Goal: Book appointment/travel/reservation

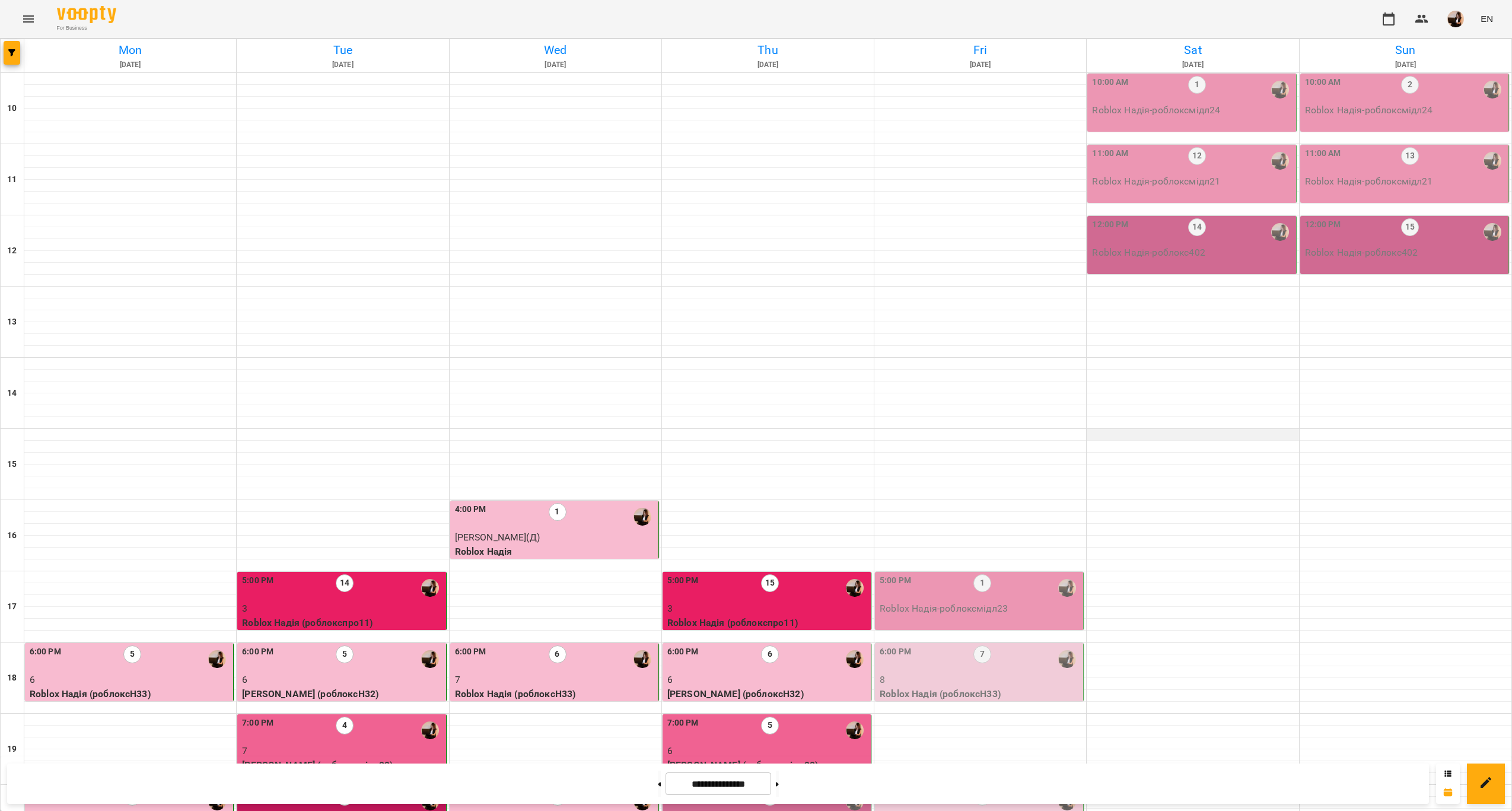
scroll to position [241, 0]
click at [1028, 574] on div "5:00 PM 1" at bounding box center [980, 588] width 201 height 27
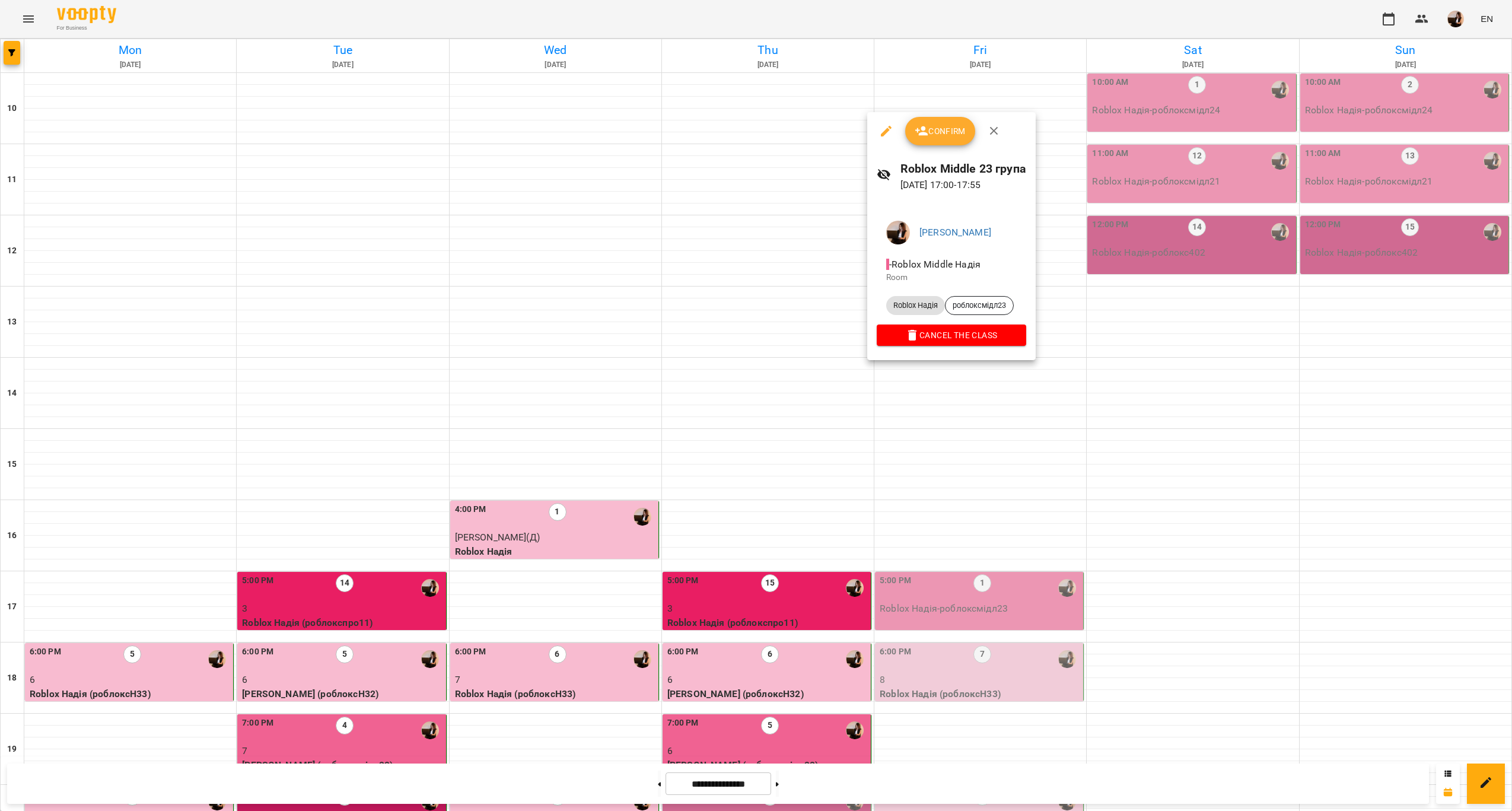
click at [1256, 365] on div at bounding box center [756, 405] width 1512 height 811
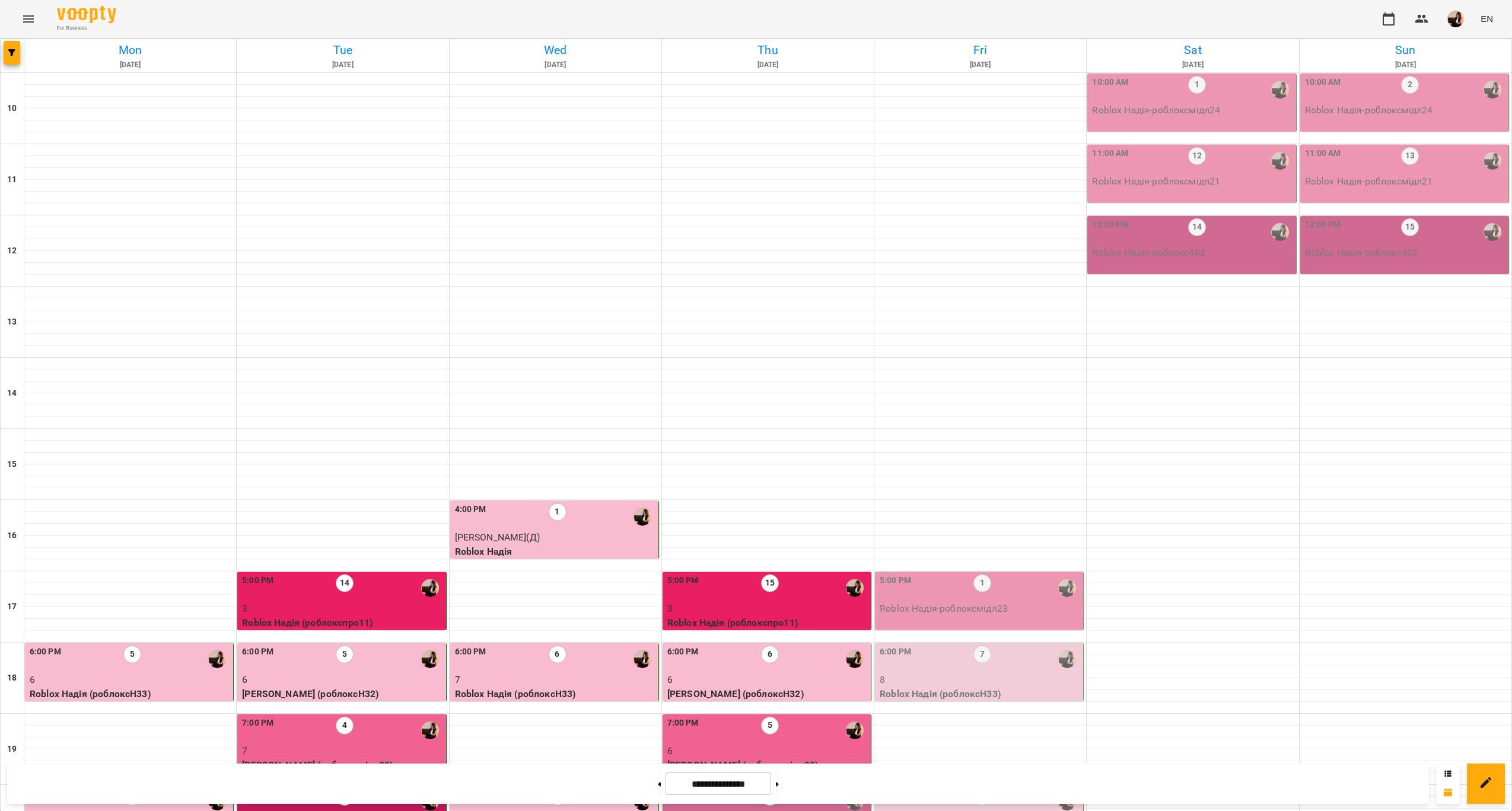
click at [1009, 574] on div "5:00 PM 1" at bounding box center [980, 588] width 201 height 27
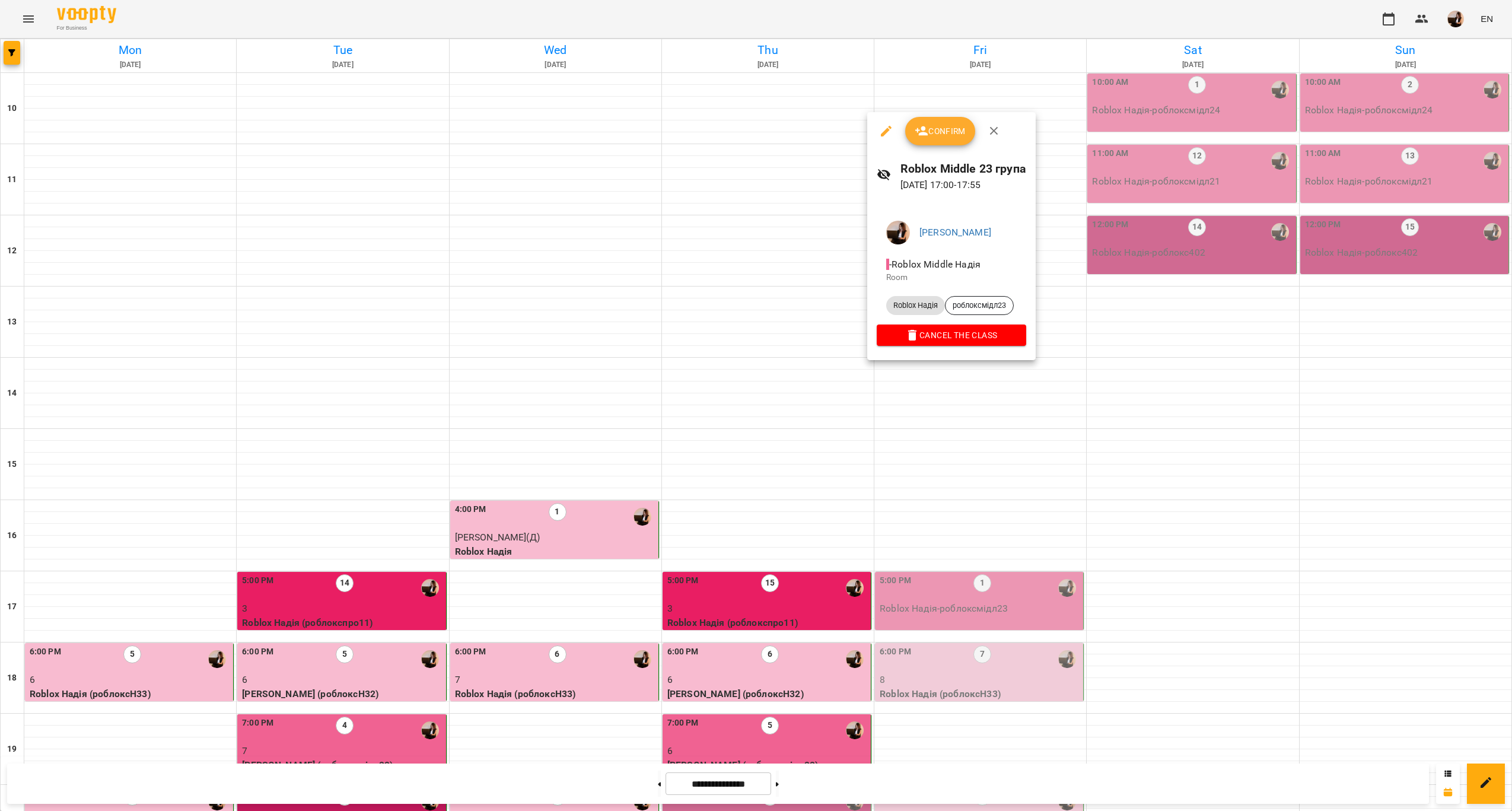
click at [975, 428] on div at bounding box center [756, 405] width 1512 height 811
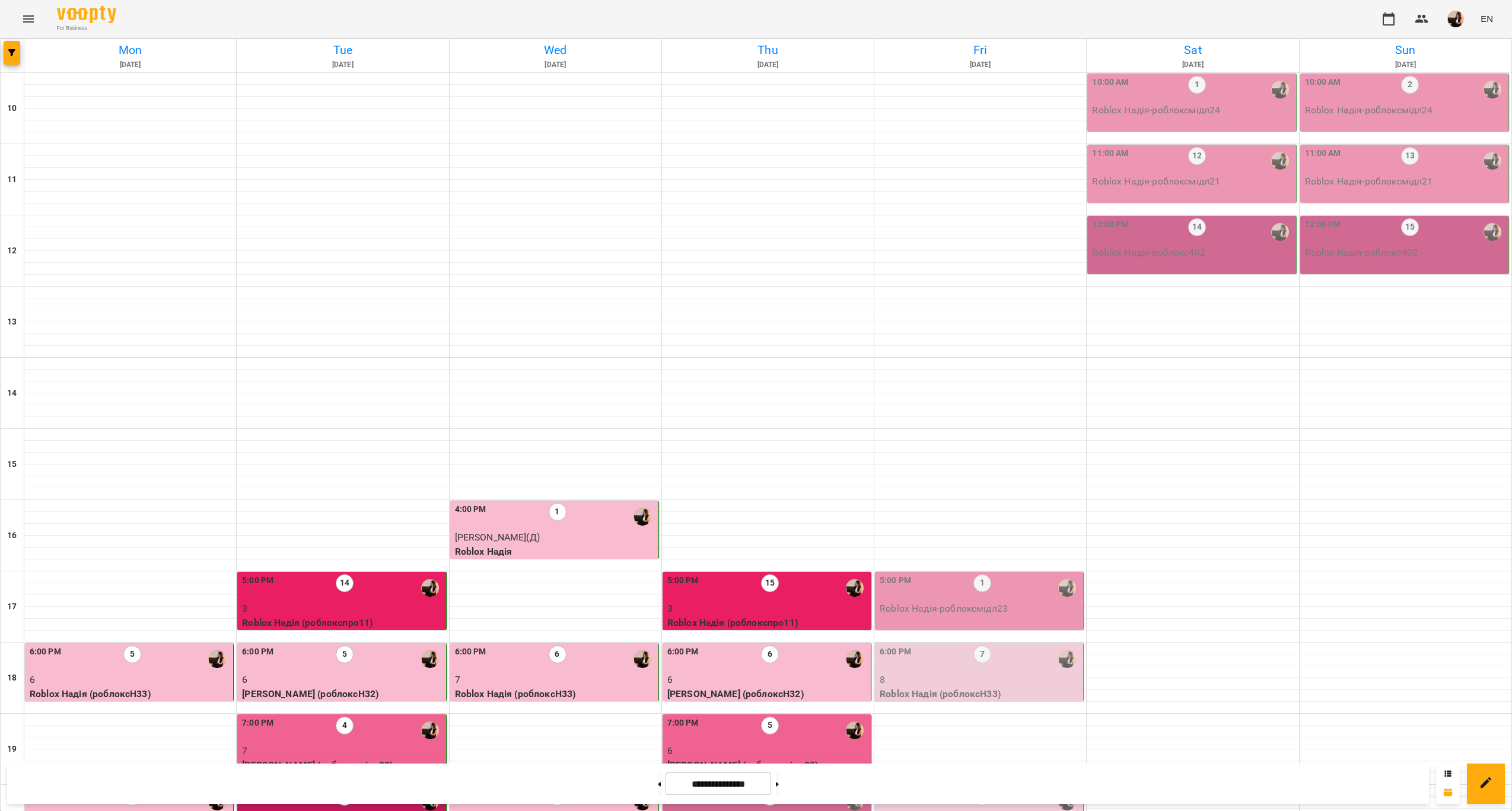
click at [995, 645] on div "6:00 PM 7" at bounding box center [980, 659] width 201 height 27
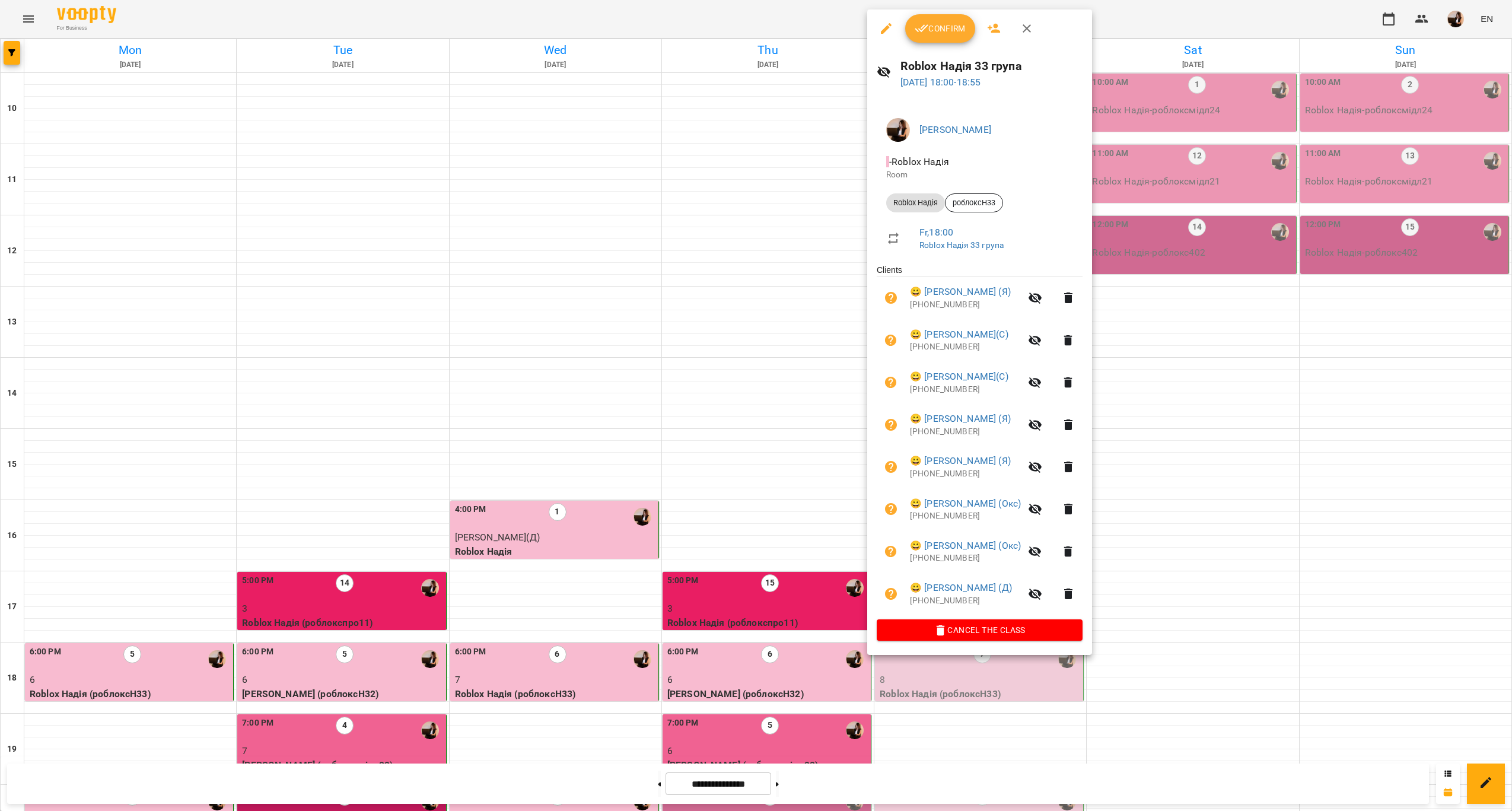
click at [798, 382] on div at bounding box center [756, 405] width 1512 height 811
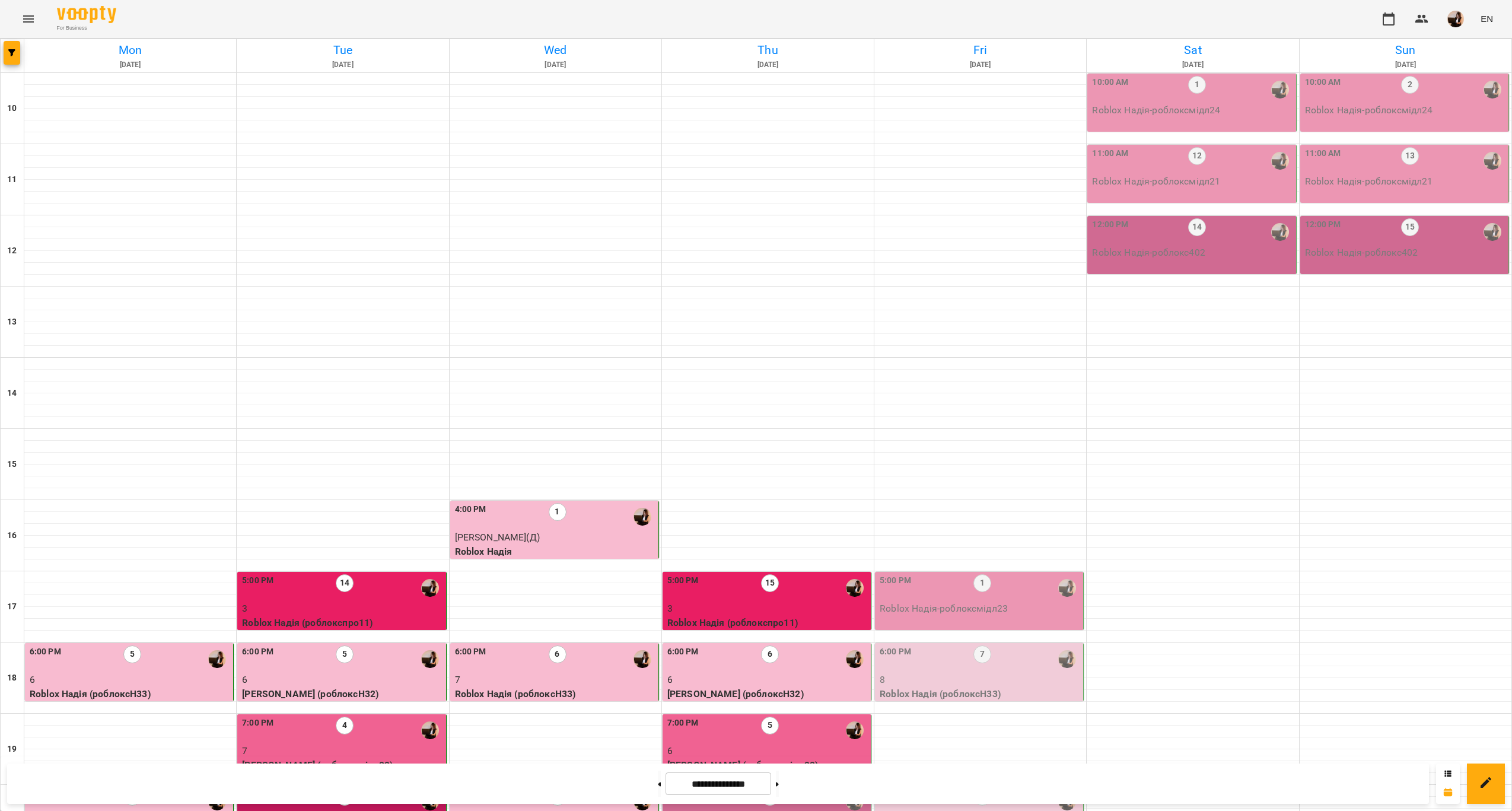
click at [816, 788] on div "8:00 PM 4" at bounding box center [768, 802] width 201 height 27
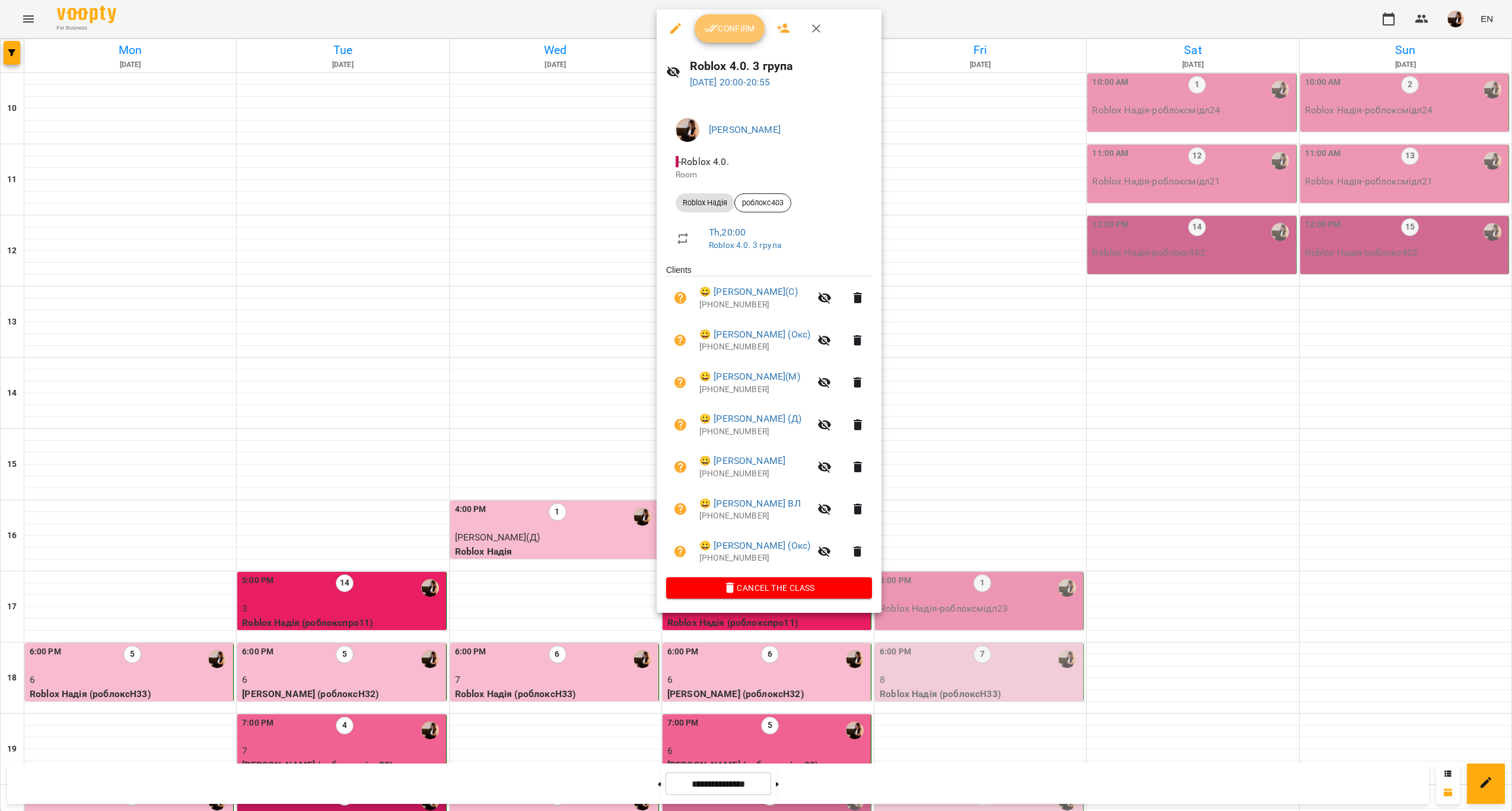
click at [719, 31] on span "Confirm" at bounding box center [729, 28] width 51 height 14
click at [729, 36] on button "Confirm" at bounding box center [730, 28] width 70 height 28
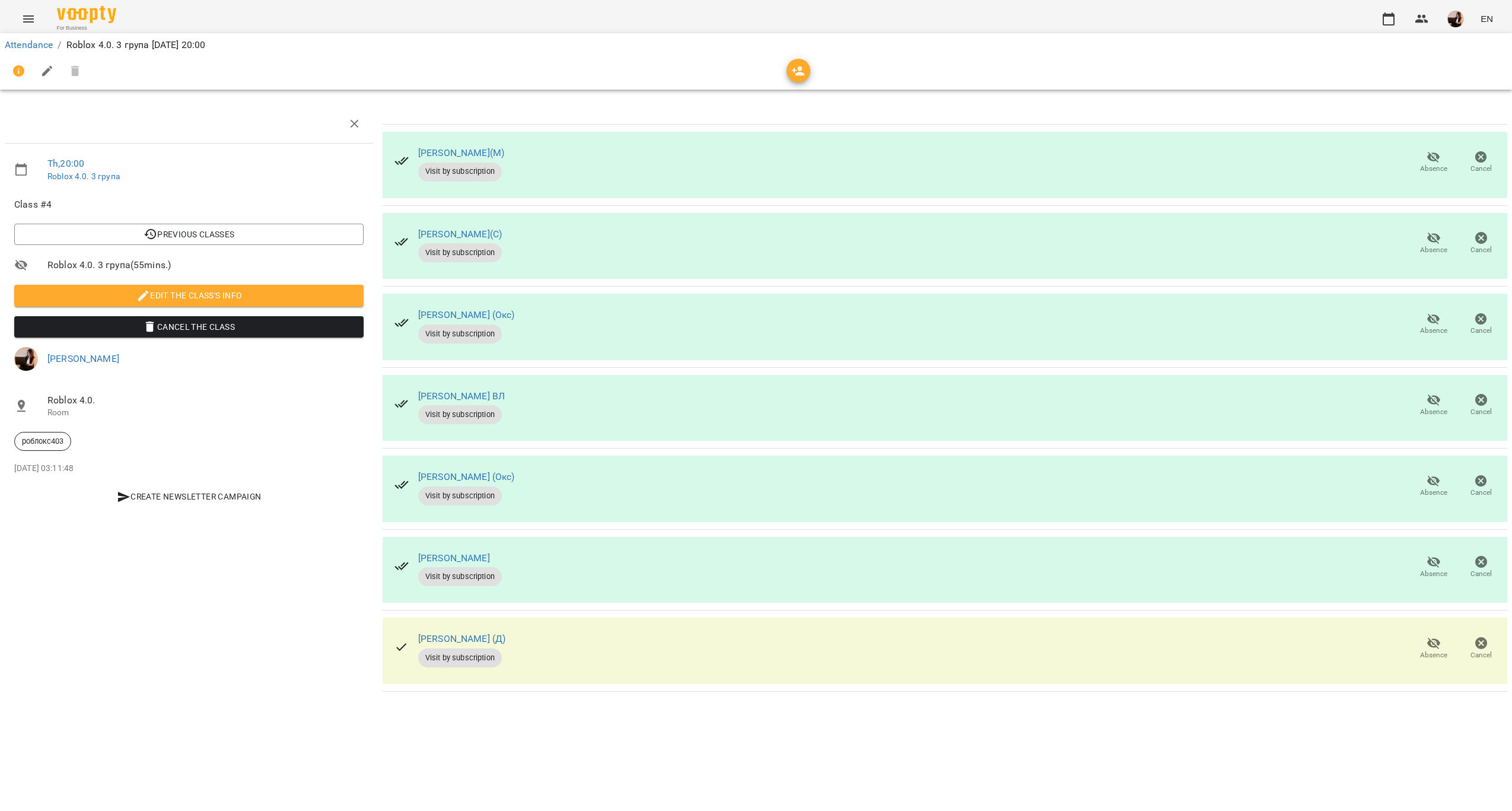
click at [1430, 329] on span "Absence" at bounding box center [1433, 330] width 27 height 10
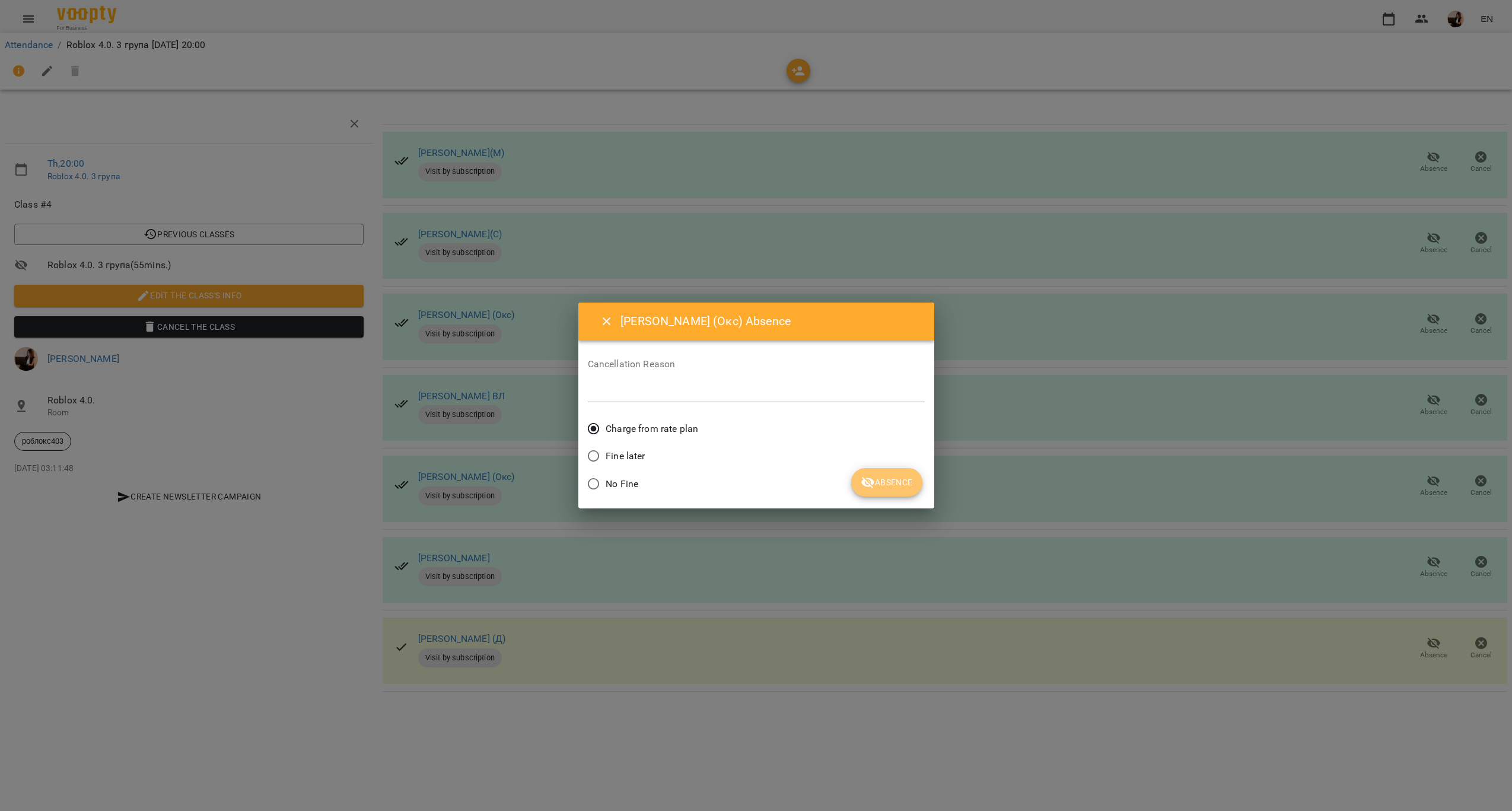
click at [878, 476] on span "Absence" at bounding box center [886, 482] width 52 height 14
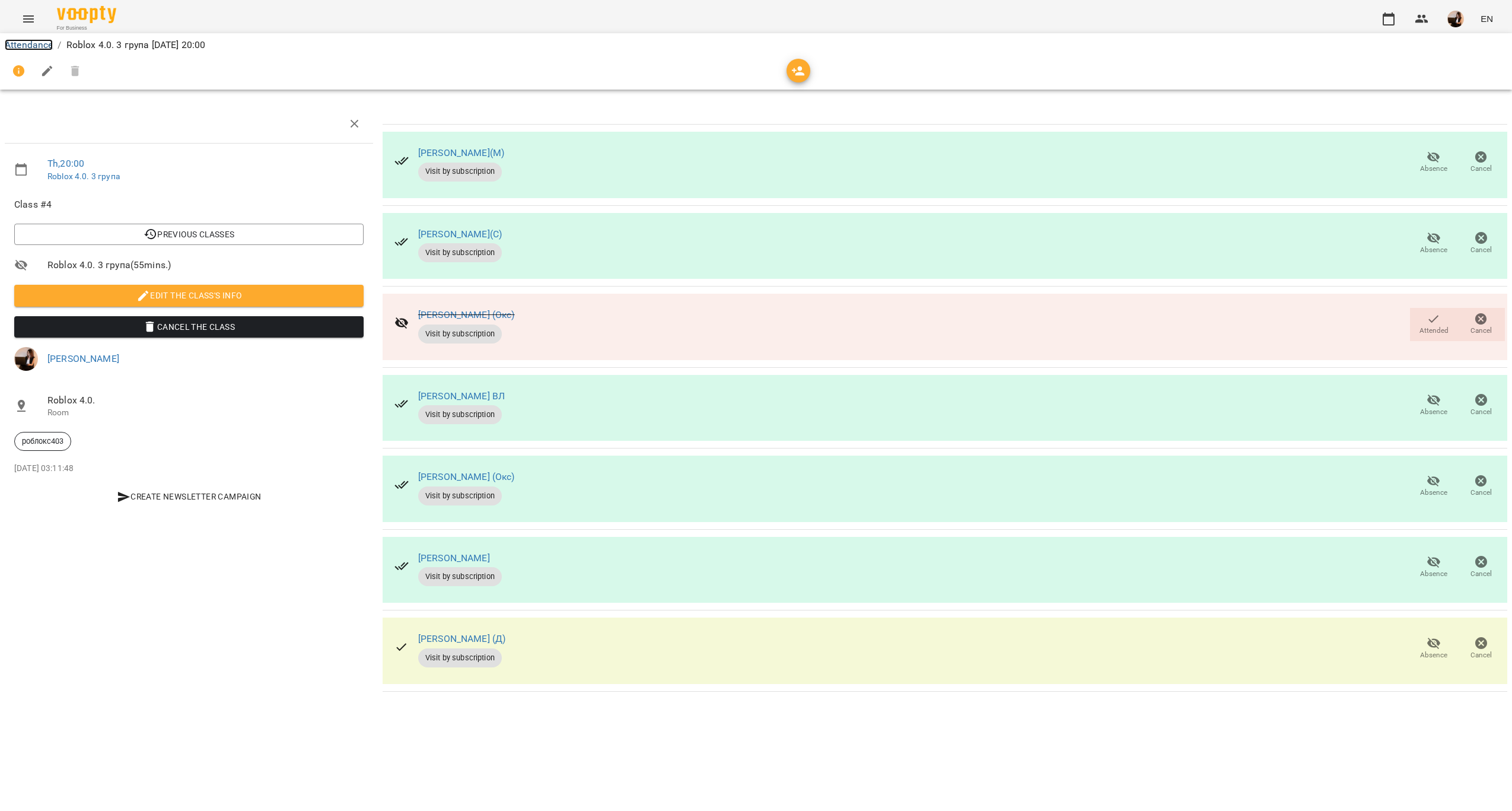
click at [36, 47] on link "Attendance" at bounding box center [28, 44] width 48 height 11
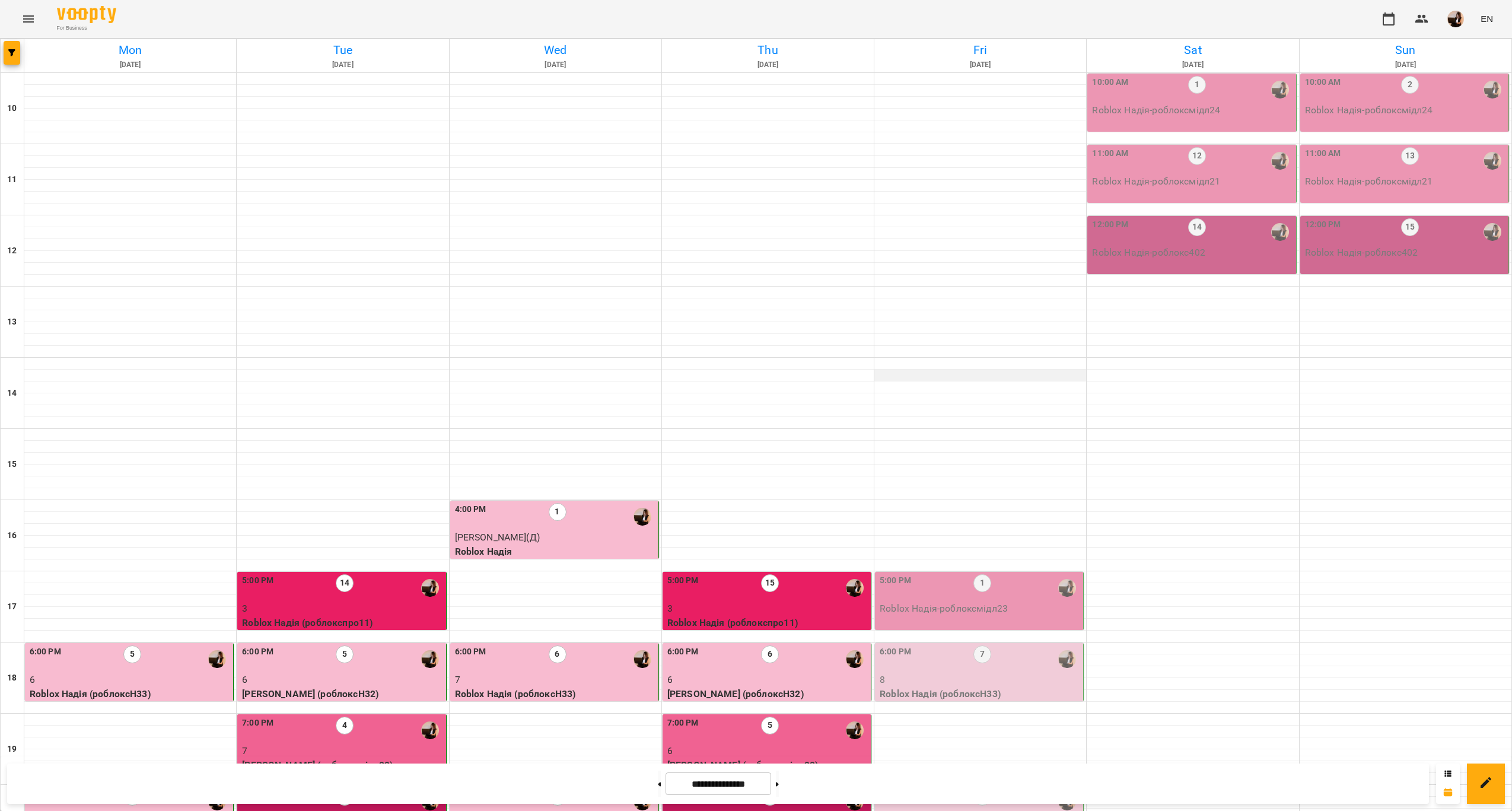
scroll to position [241, 0]
click at [1018, 810] on p "8" at bounding box center [980, 822] width 201 height 14
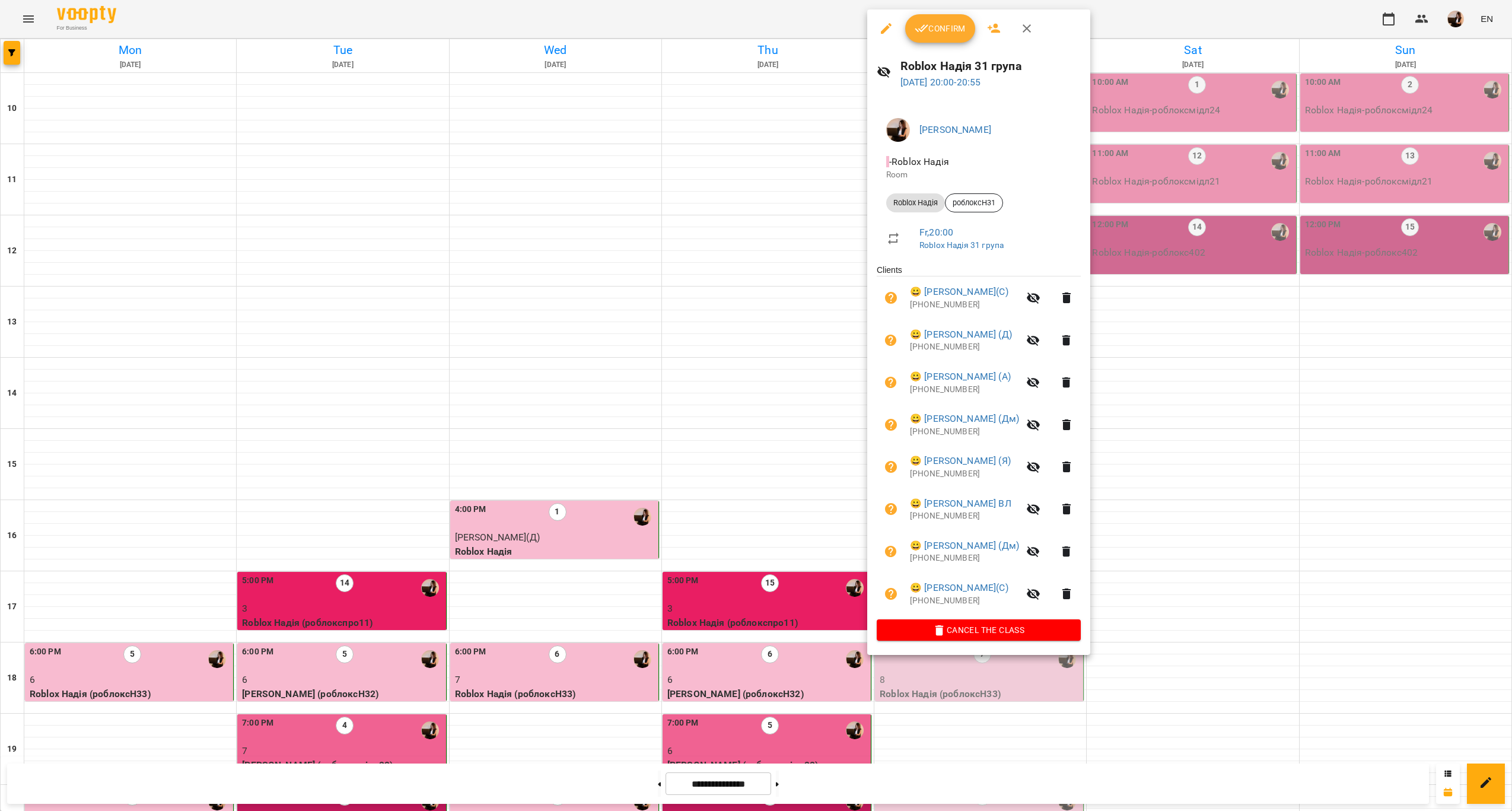
click at [774, 565] on div at bounding box center [756, 405] width 1512 height 811
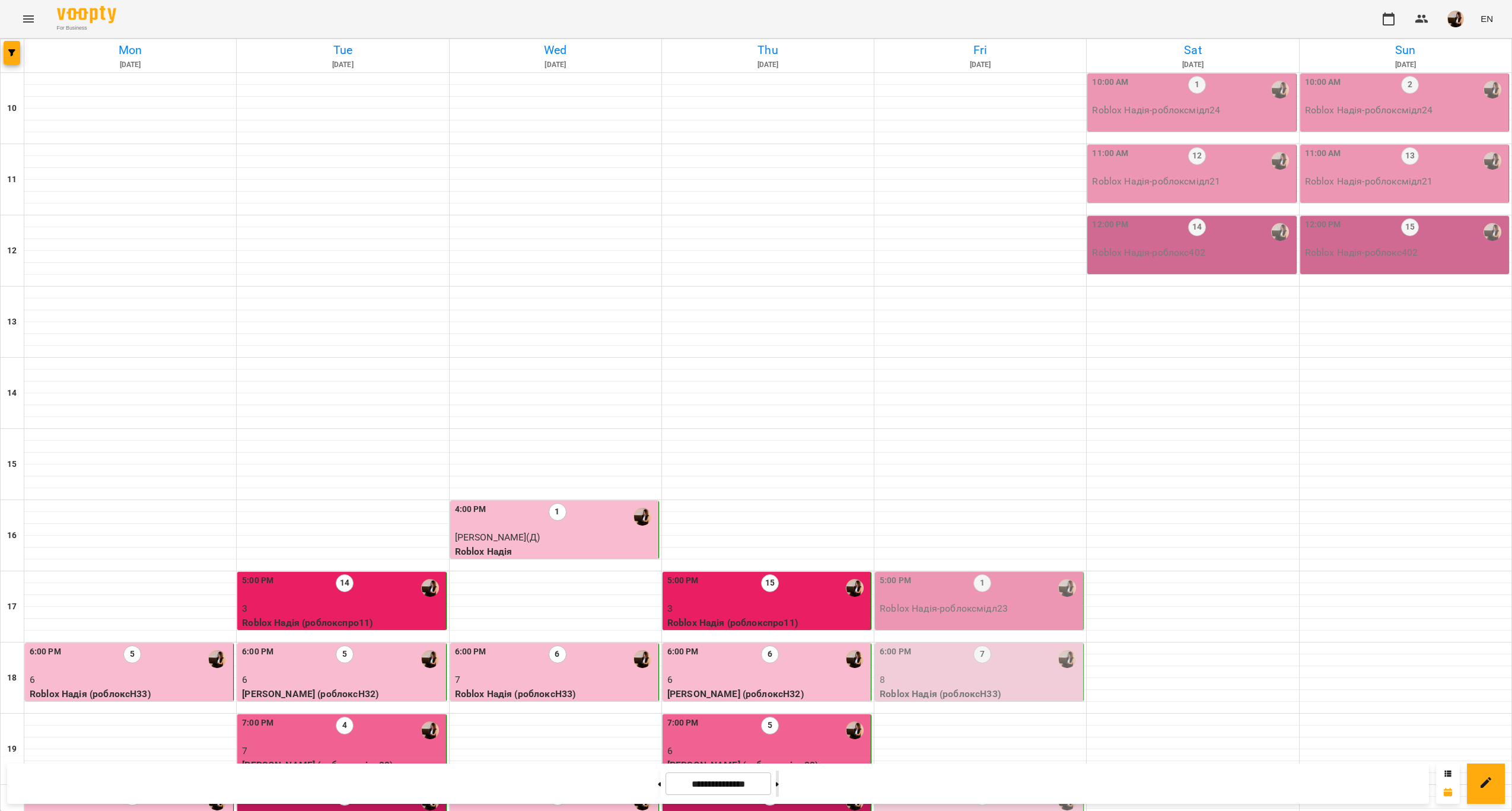
click at [779, 780] on button at bounding box center [777, 784] width 3 height 26
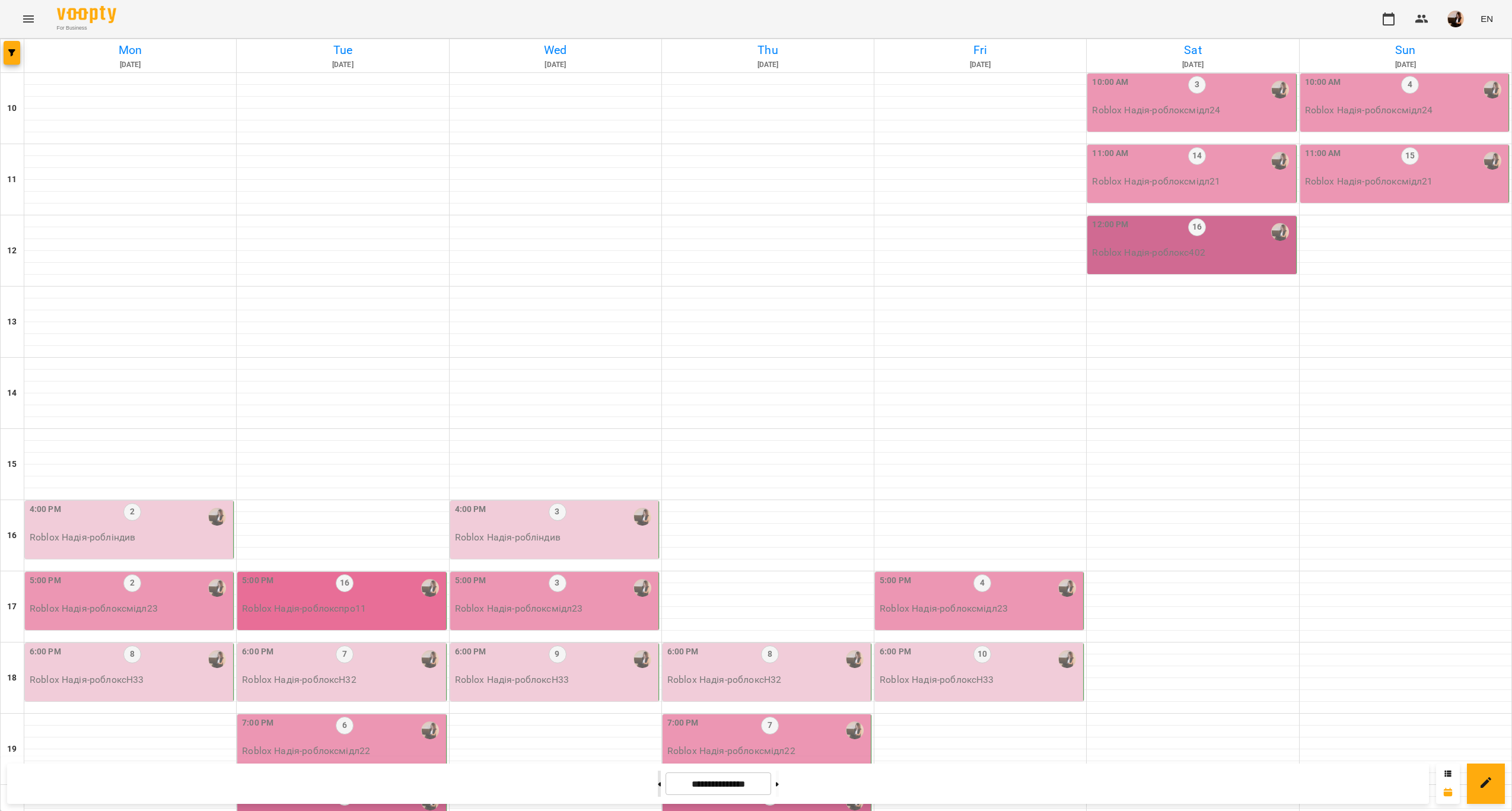
click at [658, 778] on button at bounding box center [659, 784] width 3 height 26
type input "**********"
